Goal: Task Accomplishment & Management: Manage account settings

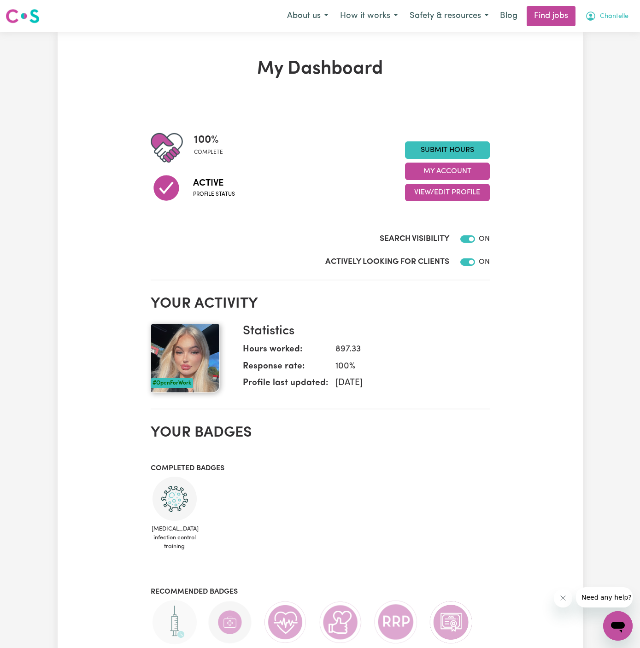
click at [624, 16] on span "Chantelle" at bounding box center [614, 17] width 29 height 10
click at [607, 29] on link "My Account" at bounding box center [597, 35] width 73 height 17
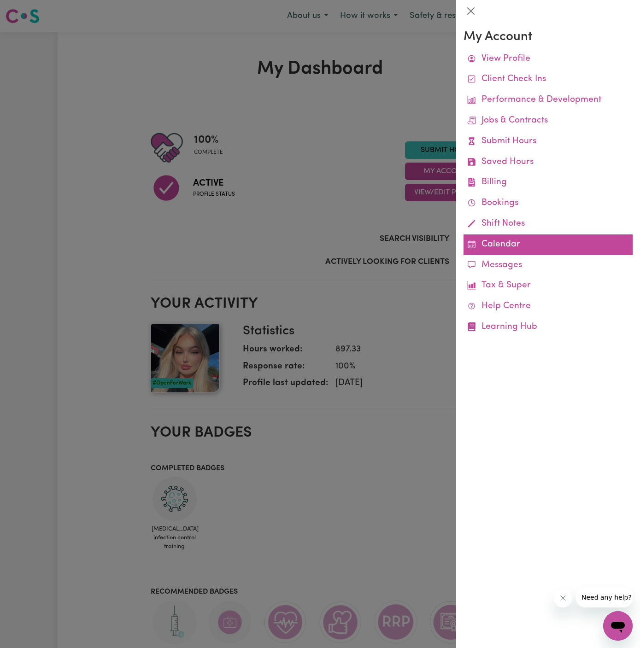
click at [506, 243] on link "Calendar" at bounding box center [547, 244] width 169 height 21
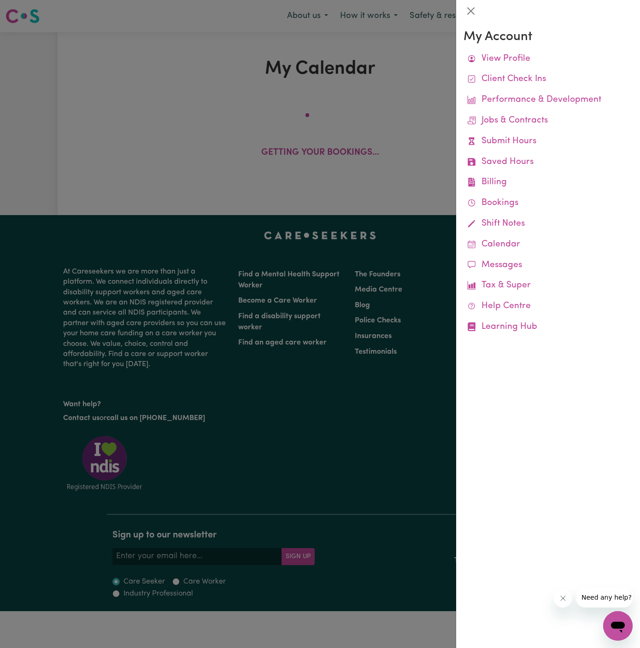
click at [430, 110] on div at bounding box center [320, 324] width 640 height 648
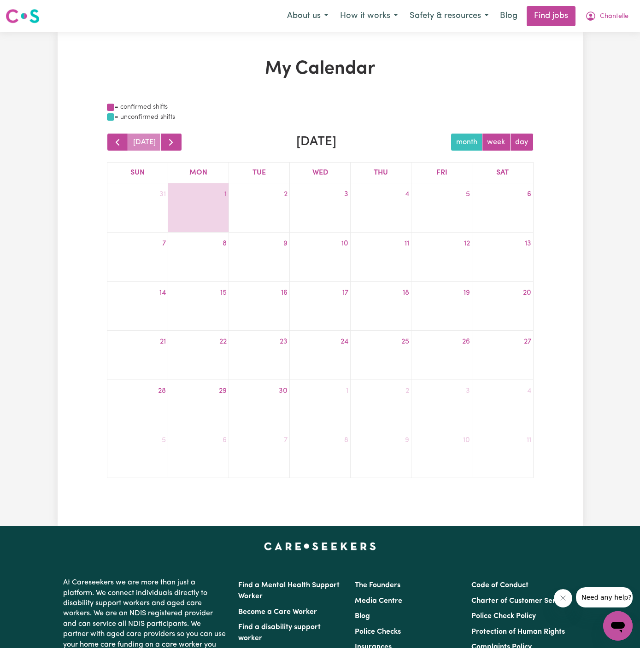
click at [430, 110] on div "= confirmed shifts" at bounding box center [320, 107] width 426 height 10
click at [618, 8] on button "Chantelle" at bounding box center [606, 15] width 55 height 19
click at [608, 24] on button "Chantelle" at bounding box center [606, 15] width 55 height 19
click at [610, 20] on span "Chantelle" at bounding box center [614, 17] width 29 height 10
click at [599, 39] on link "My Account" at bounding box center [597, 35] width 73 height 17
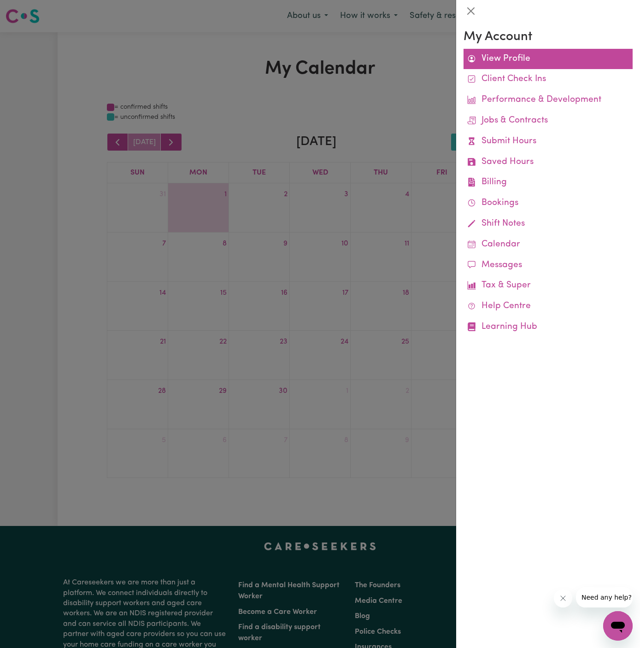
click at [512, 54] on link "View Profile" at bounding box center [547, 59] width 169 height 21
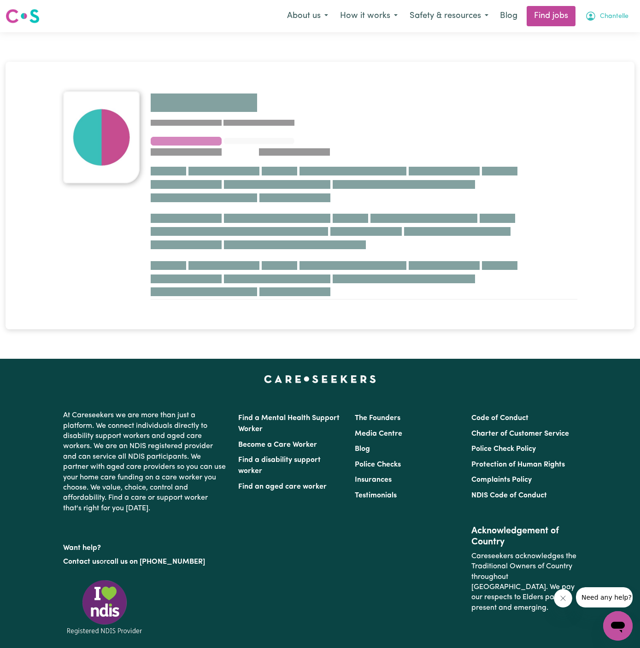
click at [615, 14] on span "Chantelle" at bounding box center [614, 17] width 29 height 10
click at [599, 30] on link "My Account" at bounding box center [597, 35] width 73 height 17
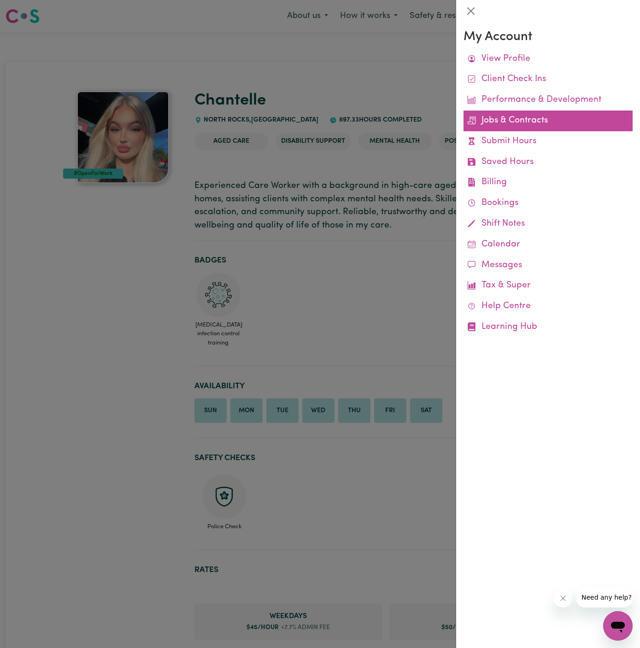
click at [523, 119] on link "Jobs & Contracts" at bounding box center [547, 121] width 169 height 21
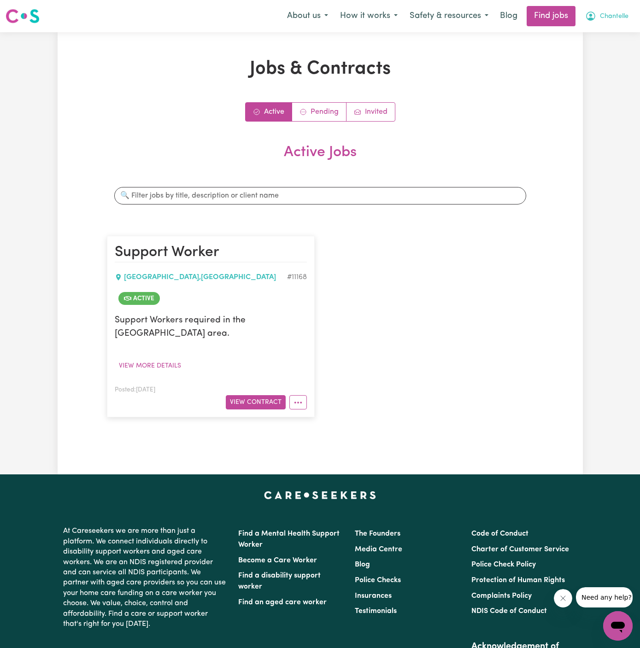
click at [615, 19] on span "Chantelle" at bounding box center [614, 17] width 29 height 10
click at [607, 33] on link "My Account" at bounding box center [597, 35] width 73 height 17
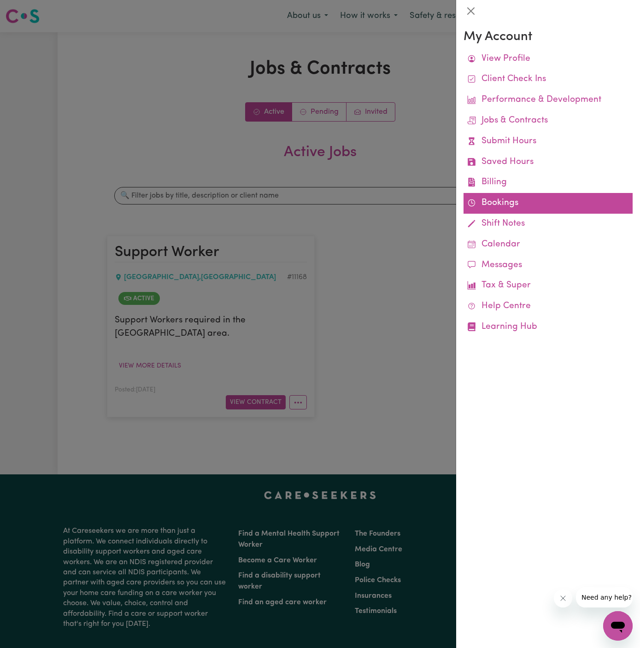
click at [495, 201] on link "Bookings" at bounding box center [547, 203] width 169 height 21
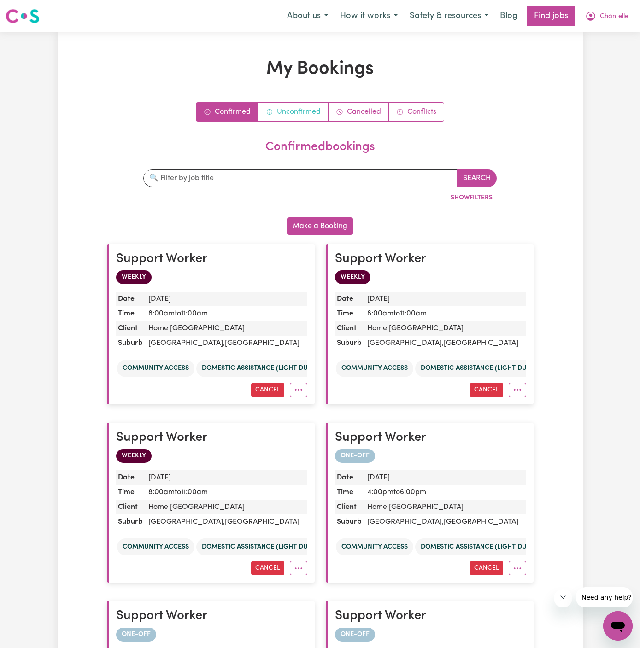
click at [288, 108] on link "Unconfirmed" at bounding box center [293, 112] width 70 height 18
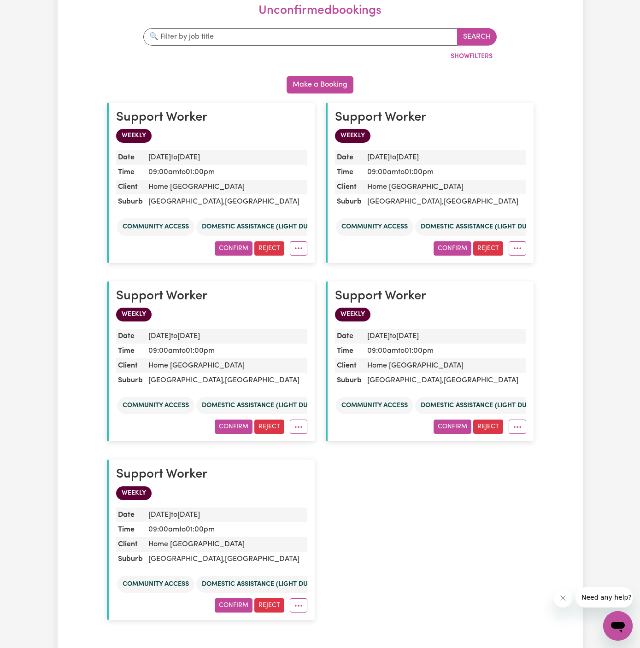
scroll to position [144, 0]
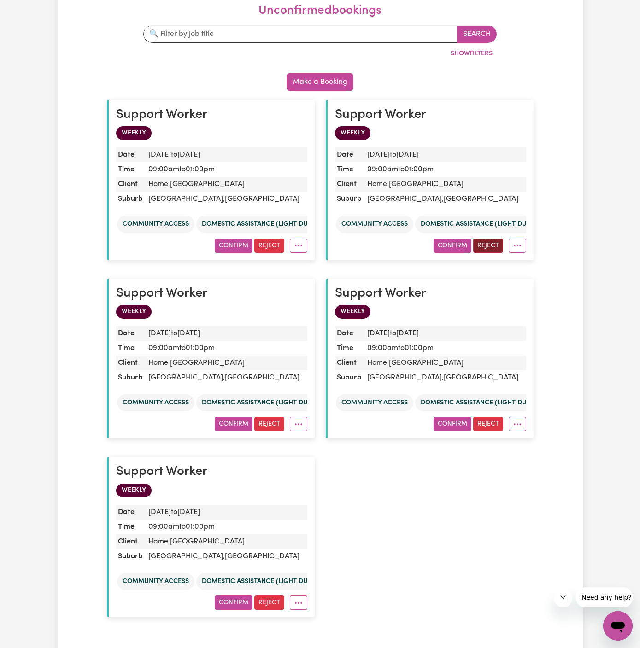
click at [487, 242] on button "Reject" at bounding box center [488, 246] width 30 height 14
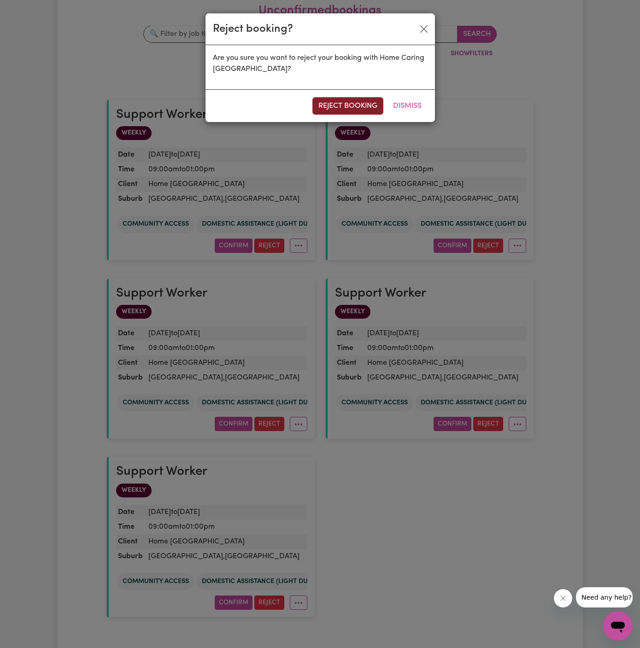
click at [334, 105] on button "reject booking" at bounding box center [347, 105] width 71 height 17
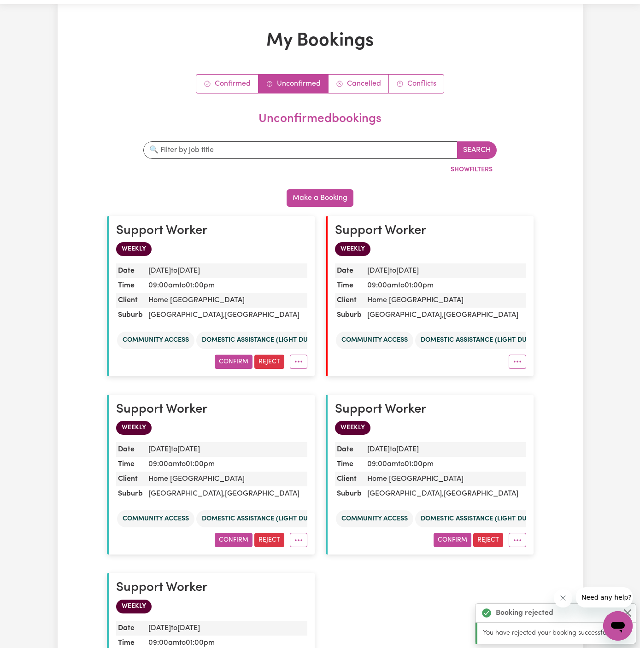
scroll to position [0, 0]
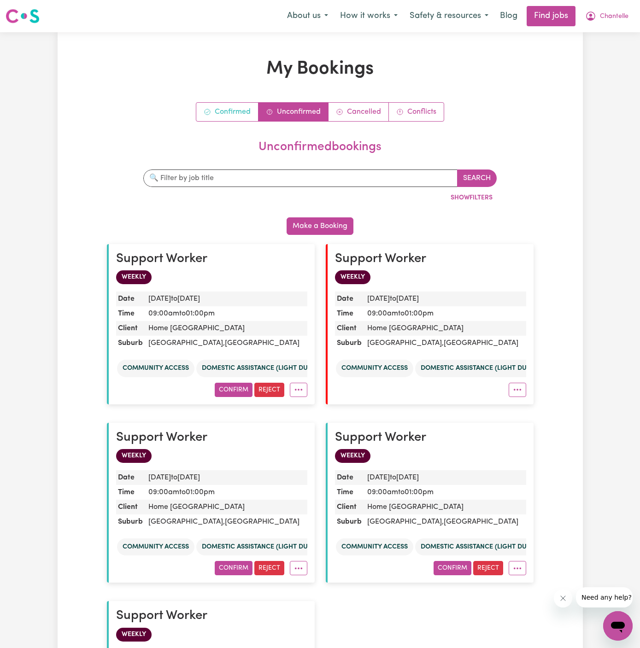
click at [242, 111] on link "Confirmed" at bounding box center [227, 112] width 62 height 18
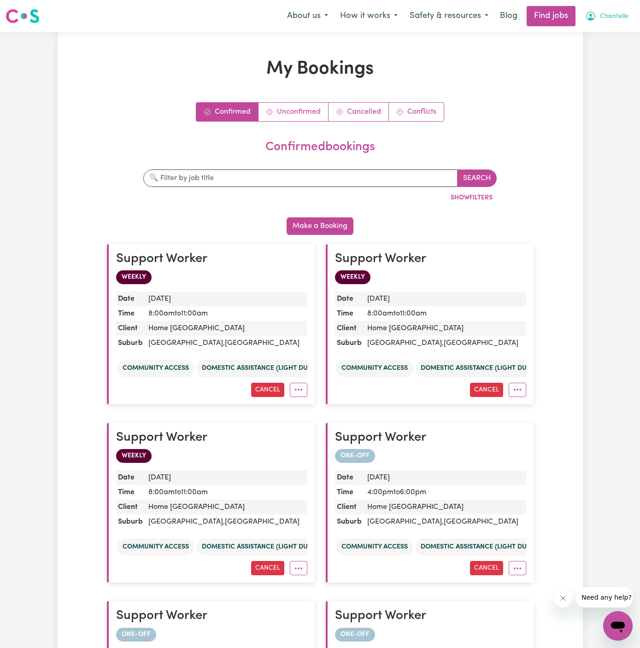
click at [618, 16] on span "Chantelle" at bounding box center [614, 17] width 29 height 10
click at [617, 27] on link "My Account" at bounding box center [597, 35] width 73 height 17
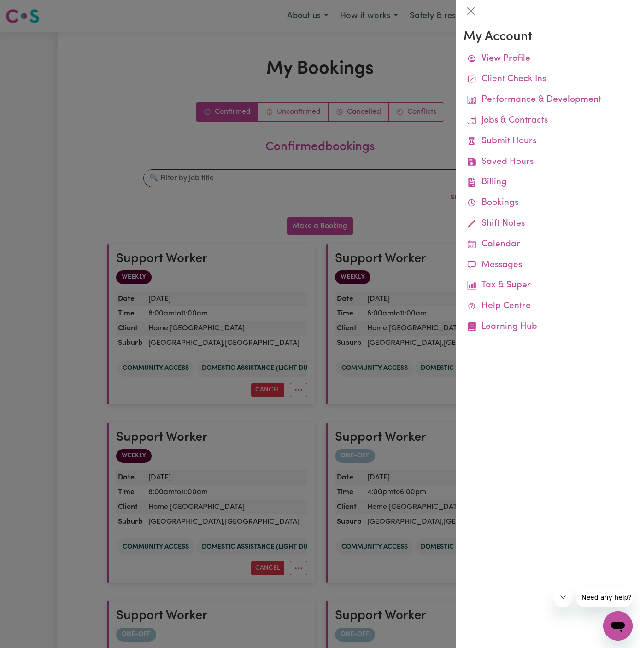
click at [617, 22] on div "My Account View Profile Client Check Ins Performance & Development Jobs & Contr…" at bounding box center [548, 335] width 184 height 626
click at [424, 31] on div at bounding box center [320, 324] width 640 height 648
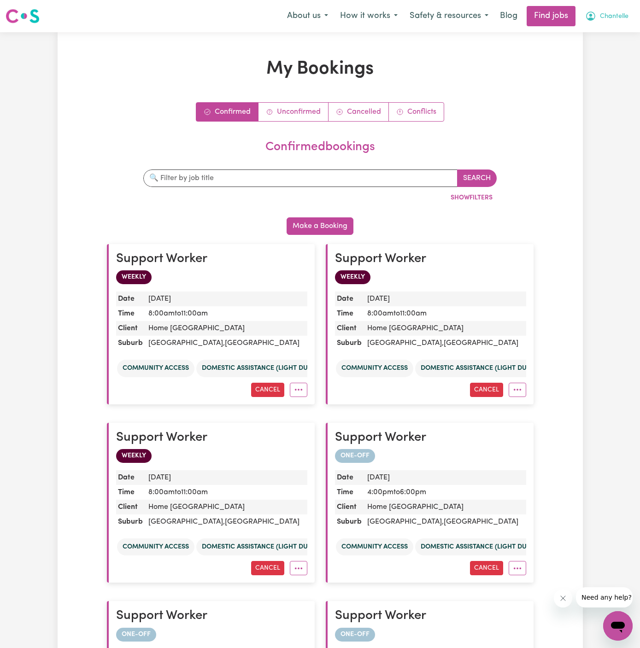
click at [610, 18] on span "Chantelle" at bounding box center [614, 17] width 29 height 10
click at [601, 68] on link "Logout" at bounding box center [597, 70] width 73 height 17
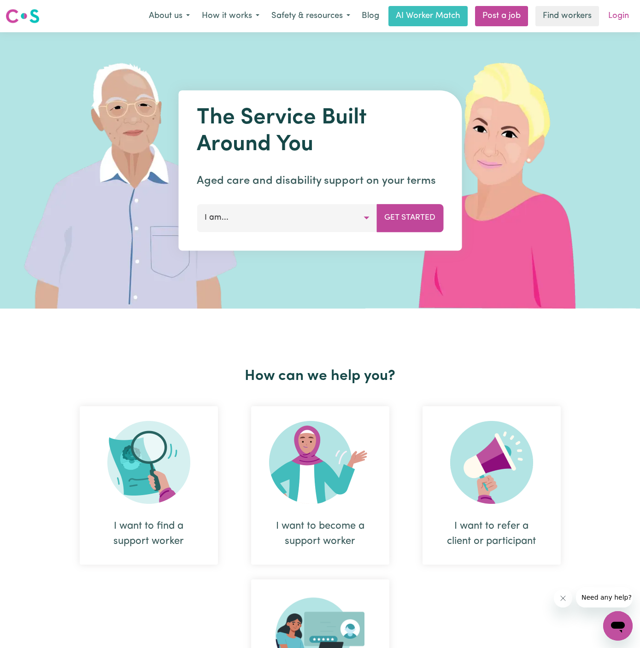
click at [624, 15] on link "Login" at bounding box center [618, 16] width 32 height 20
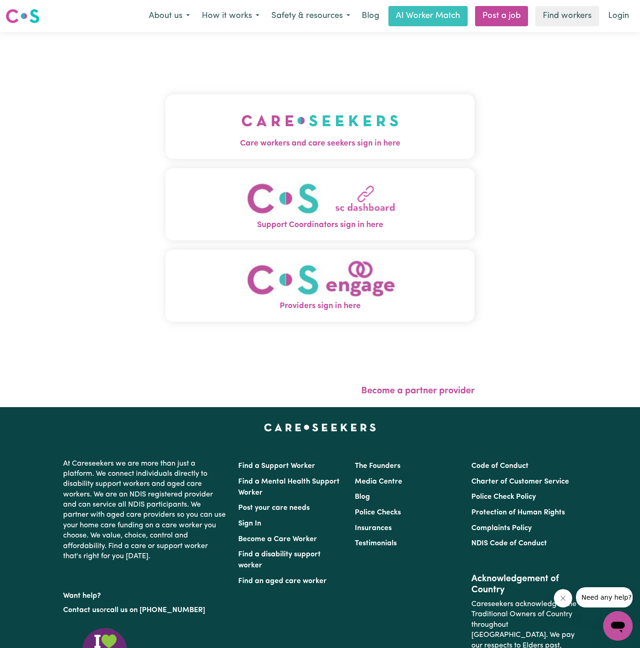
click at [285, 137] on img "Care workers and care seekers sign in here" at bounding box center [319, 121] width 157 height 34
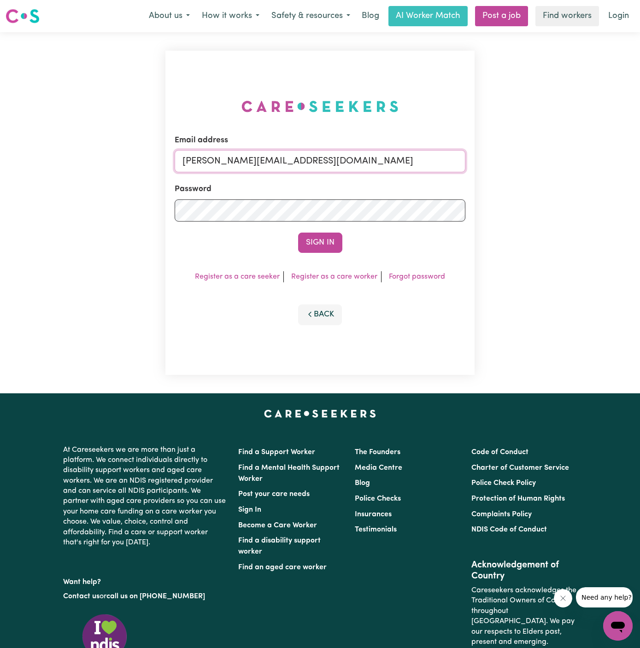
click at [372, 151] on input "[PERSON_NAME][EMAIL_ADDRESS][DOMAIN_NAME]" at bounding box center [320, 161] width 291 height 22
drag, startPoint x: 232, startPoint y: 163, endPoint x: 532, endPoint y: 162, distance: 300.3
click at [532, 162] on div "Email address [EMAIL_ADDRESS][DOMAIN_NAME] Password Sign In Register as a care …" at bounding box center [320, 212] width 640 height 361
type input "[EMAIL_ADDRESS][DOMAIN_NAME]"
click at [324, 241] on button "Sign In" at bounding box center [320, 243] width 44 height 20
